Goal: Find contact information: Find contact information

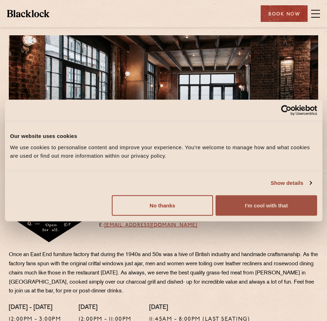
click at [261, 206] on button "I'm cool with that" at bounding box center [266, 205] width 101 height 20
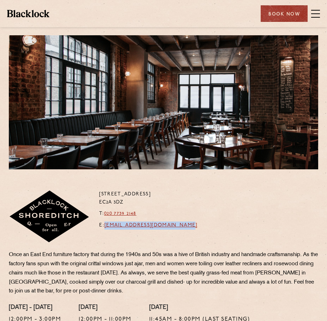
drag, startPoint x: 205, startPoint y: 227, endPoint x: 105, endPoint y: 226, distance: 99.5
click at [105, 226] on div "28-30 Rivington Street EC2A 3DZ T: 020 7739 2148 E: shoreditch@theblacklock.com" at bounding box center [164, 221] width 320 height 60
copy p "shoreditch@theblacklock.com"
click at [319, 13] on span at bounding box center [315, 13] width 9 height 11
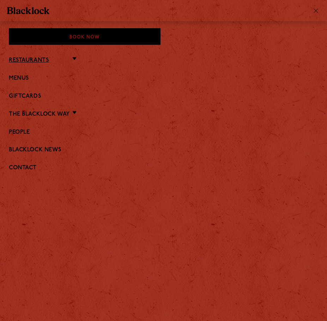
click at [20, 58] on link "Restaurants" at bounding box center [29, 60] width 40 height 7
